Goal: Check status: Check status

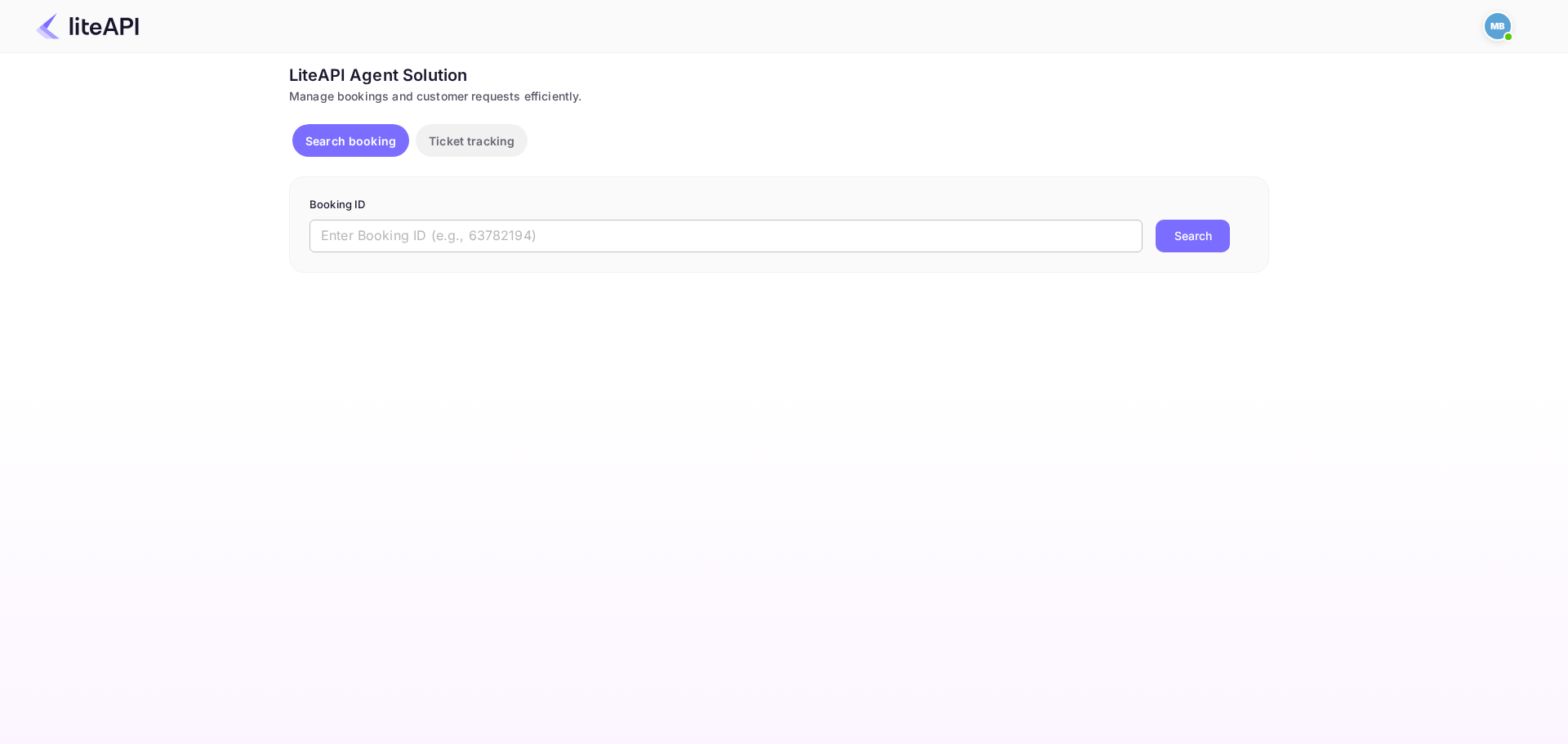
click at [482, 233] on input "text" at bounding box center [726, 236] width 833 height 32
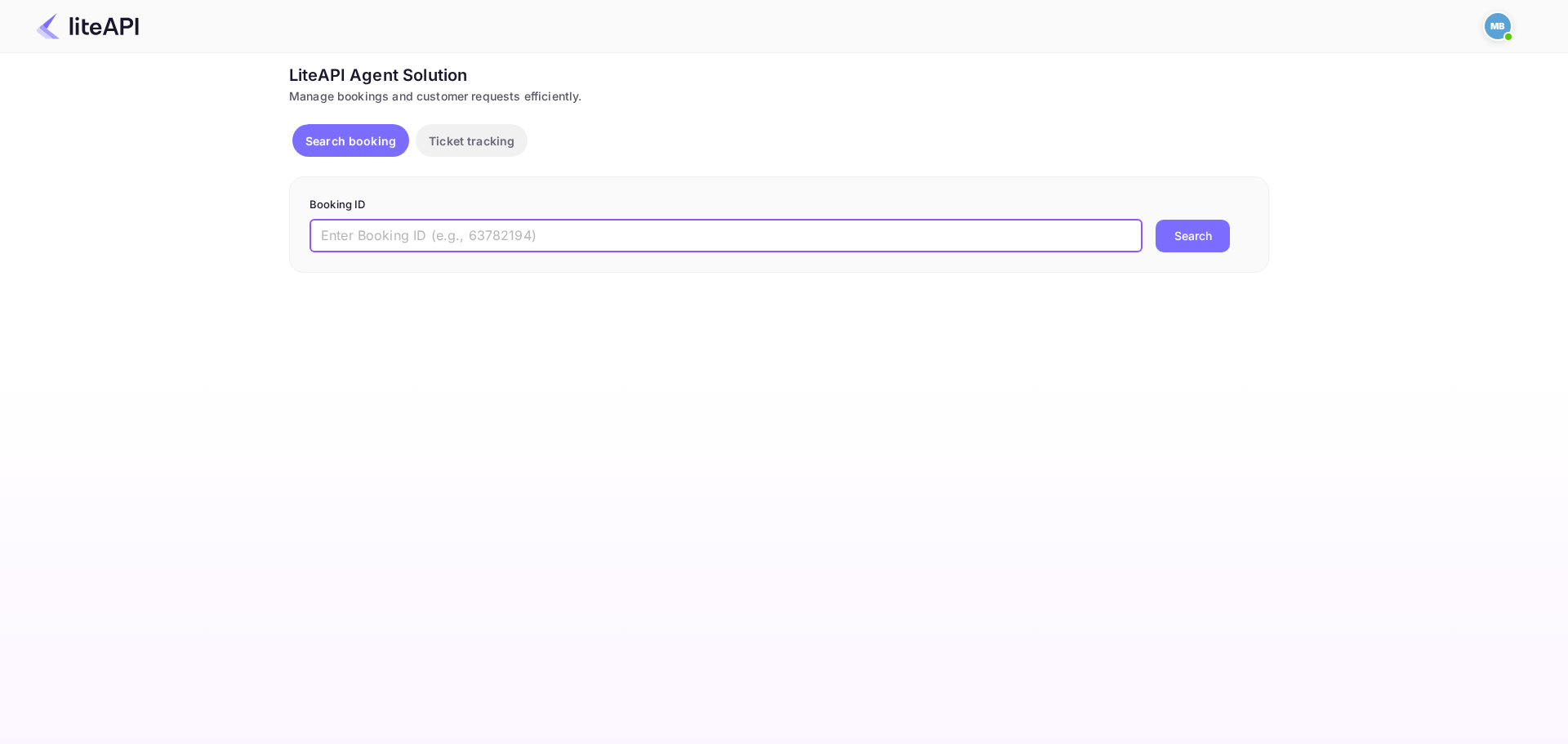
paste input "9197327"
type input "9197327"
click at [1155, 220] on button "Search" at bounding box center [1192, 236] width 74 height 32
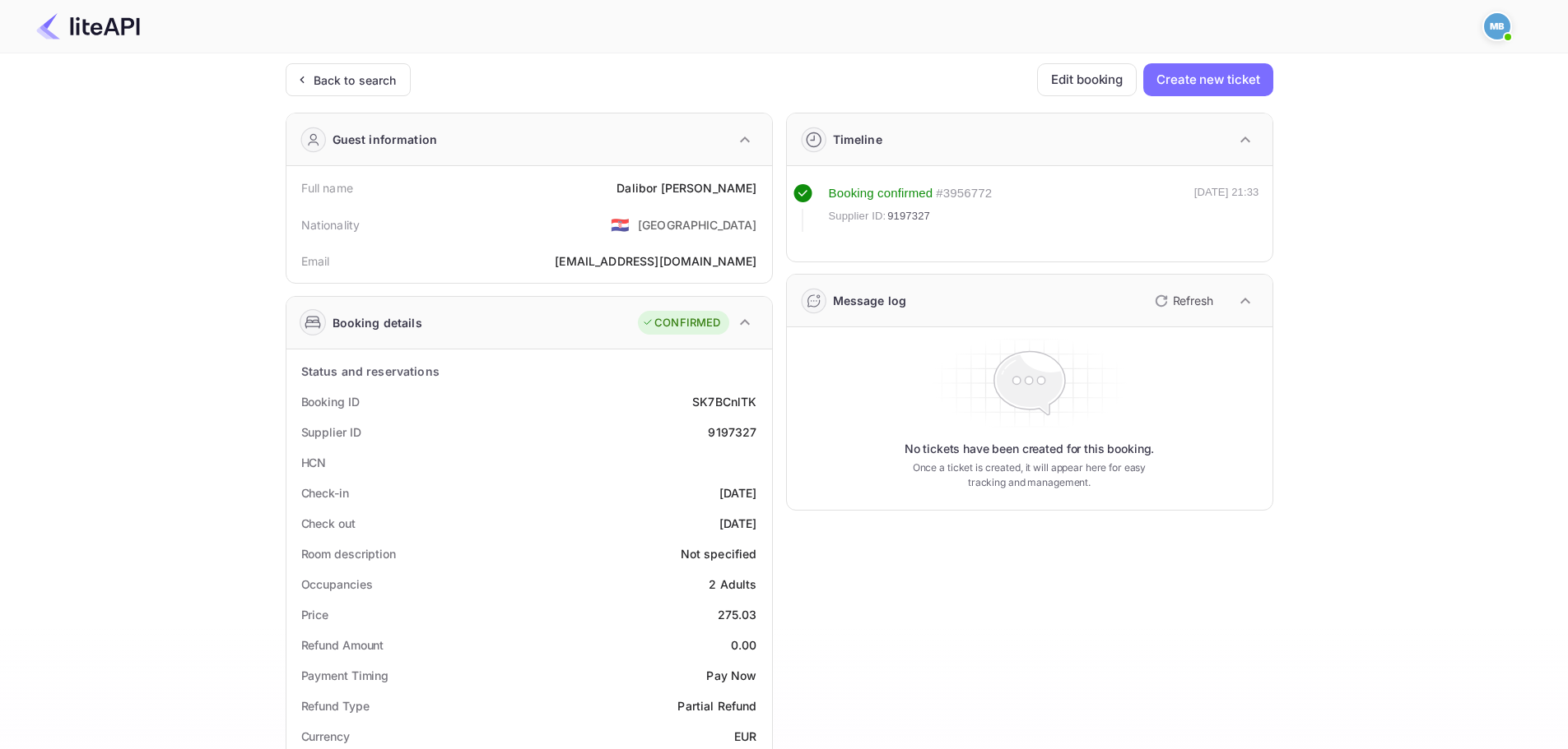
click at [1181, 304] on p "Refresh" at bounding box center [1193, 301] width 40 height 17
click at [1169, 298] on icon "button" at bounding box center [1161, 301] width 20 height 20
click at [1157, 302] on icon "button" at bounding box center [1161, 301] width 20 height 20
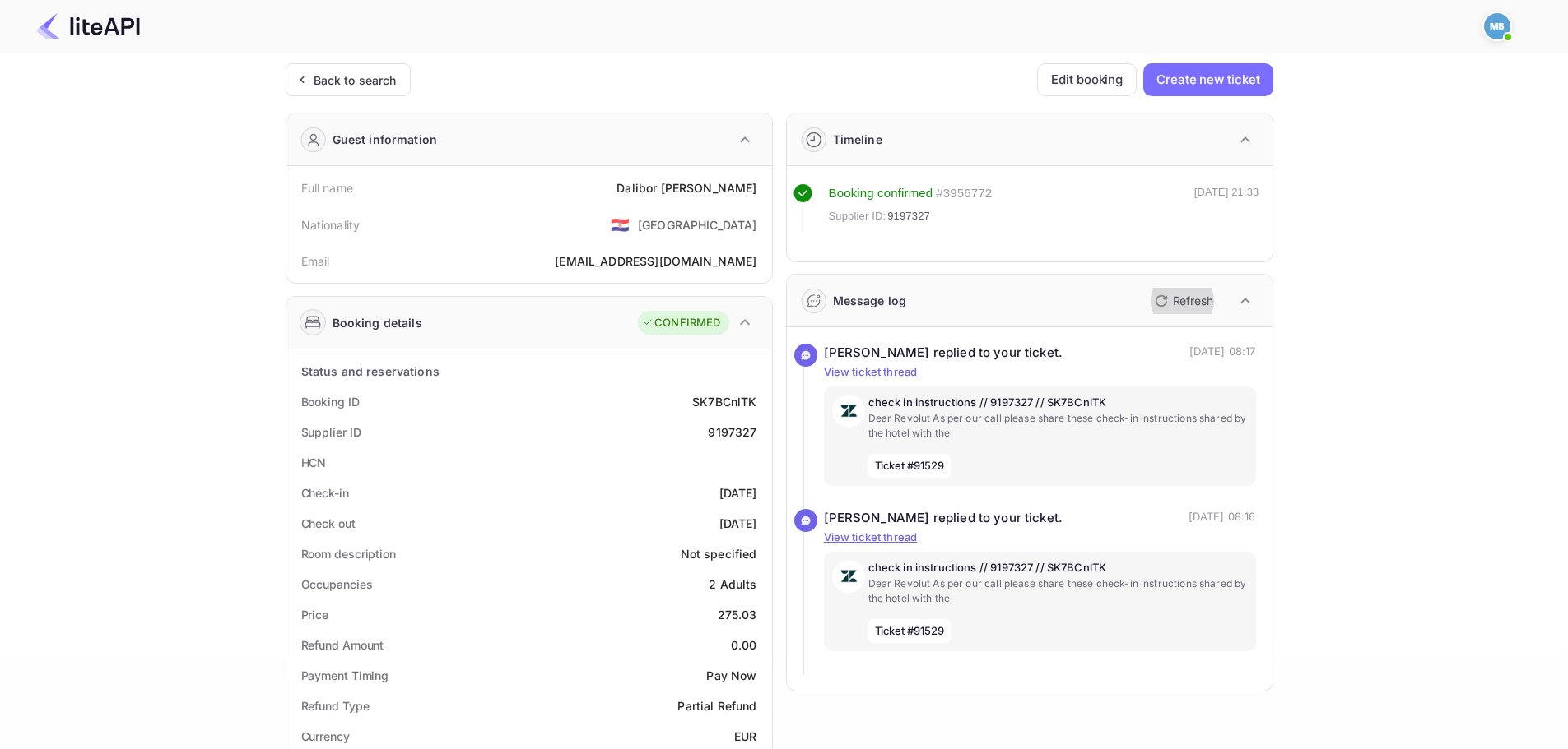
click at [1161, 305] on icon "button" at bounding box center [1161, 301] width 20 height 20
click at [1059, 468] on div "check in instructions // 9197327 // SK7BCnlTK Dear Revolut As per our call plea…" at bounding box center [1058, 436] width 380 height 83
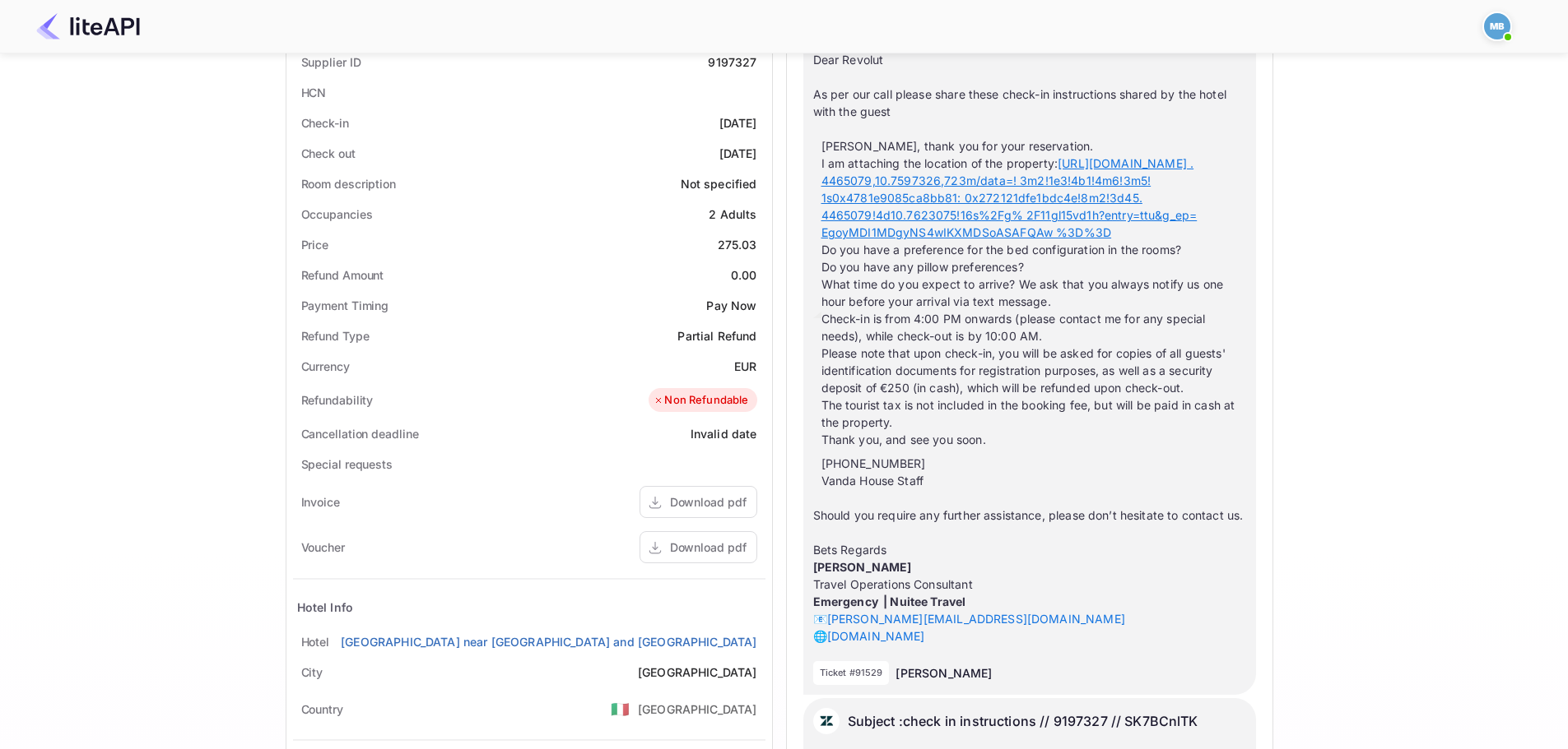
scroll to position [329, 0]
